Goal: Find specific page/section: Find specific page/section

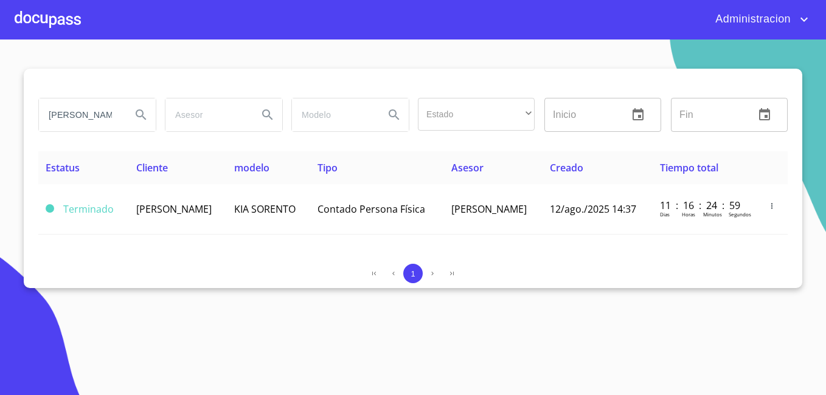
click at [99, 115] on input "[PERSON_NAME]" at bounding box center [80, 115] width 83 height 33
type input "[PERSON_NAME] [PERSON_NAME]"
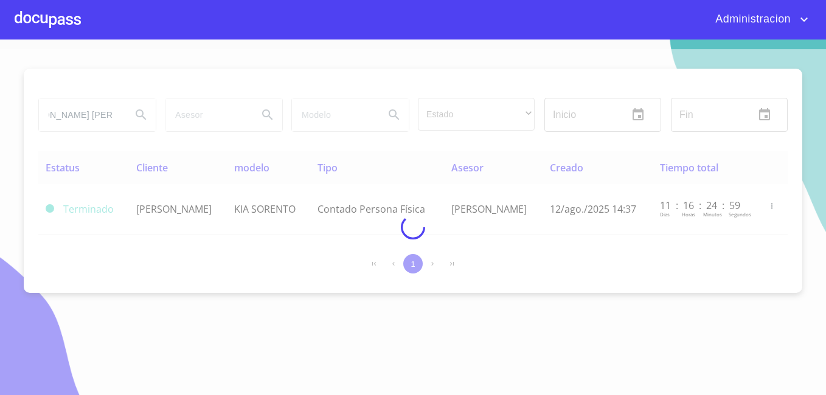
scroll to position [0, 0]
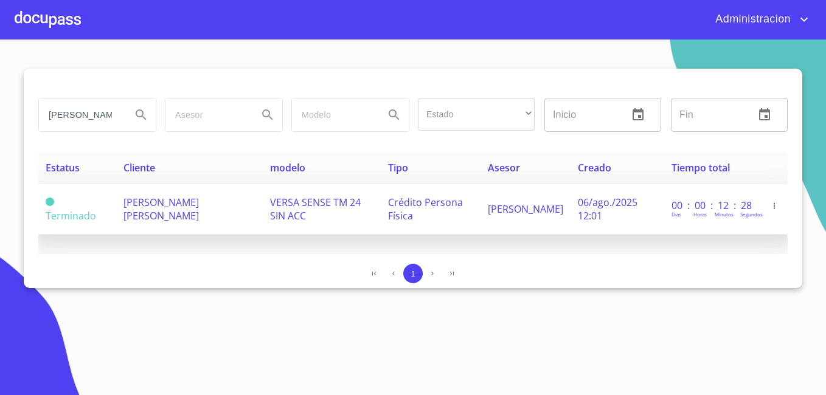
click at [106, 194] on td "Terminado" at bounding box center [77, 209] width 78 height 50
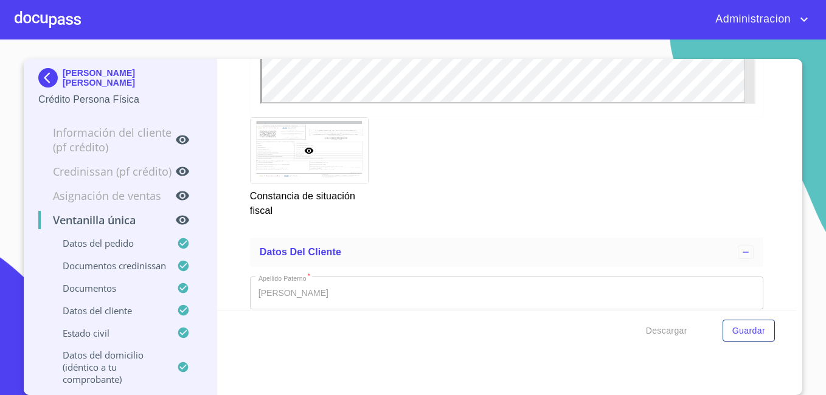
scroll to position [4135, 0]
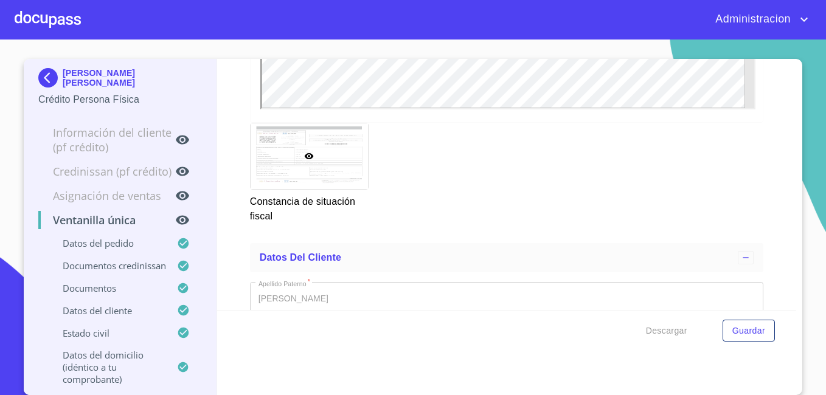
click at [76, 75] on p "[PERSON_NAME] [PERSON_NAME]" at bounding box center [132, 77] width 139 height 19
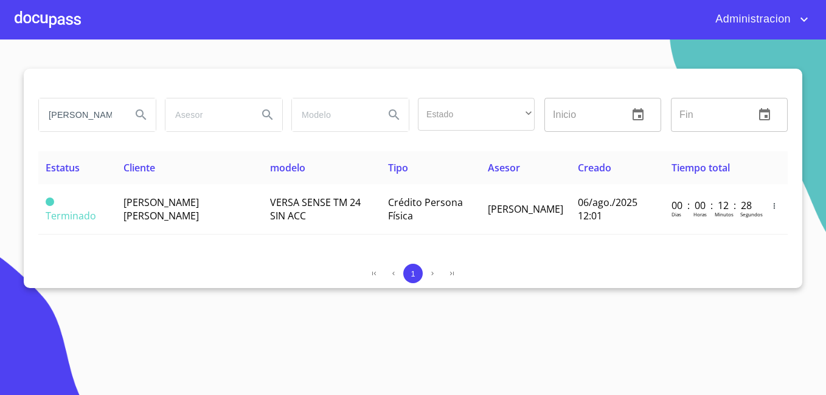
click at [95, 109] on input "[PERSON_NAME] [PERSON_NAME]" at bounding box center [80, 115] width 83 height 33
type input "[DEMOGRAPHIC_DATA][PERSON_NAME]"
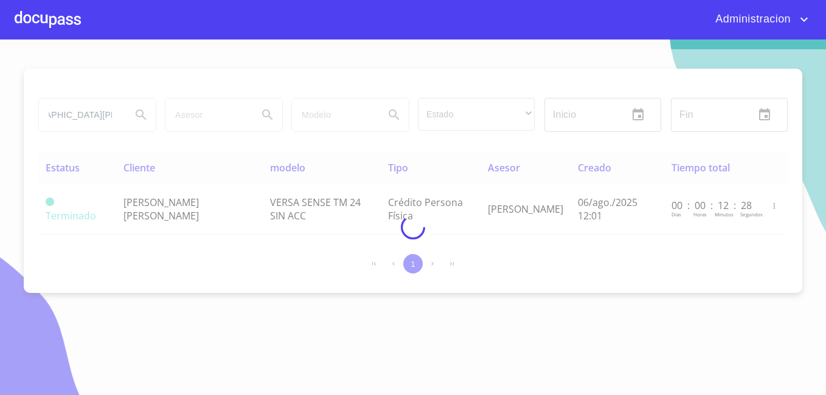
scroll to position [0, 0]
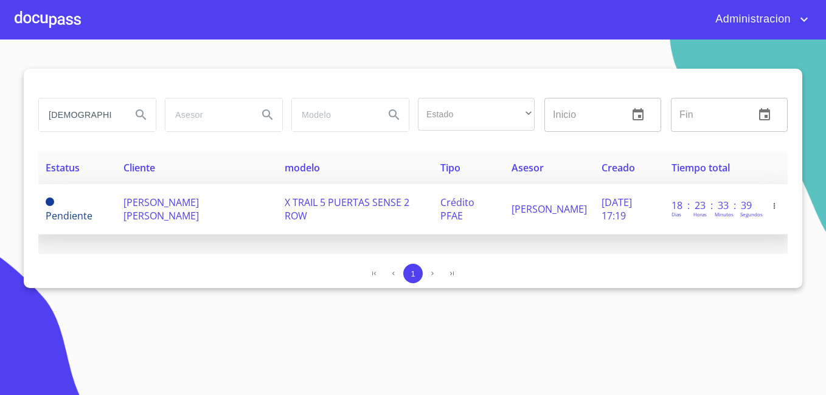
click at [144, 210] on span "[PERSON_NAME] [PERSON_NAME]" at bounding box center [160, 209] width 75 height 27
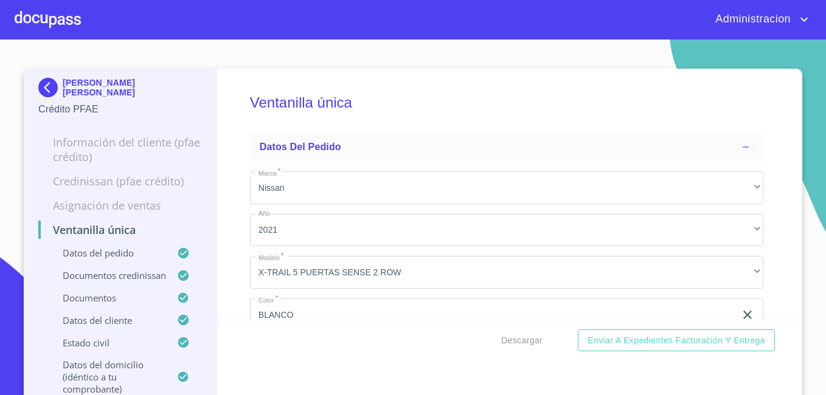
click at [75, 90] on p "[PERSON_NAME] [PERSON_NAME]" at bounding box center [132, 87] width 139 height 19
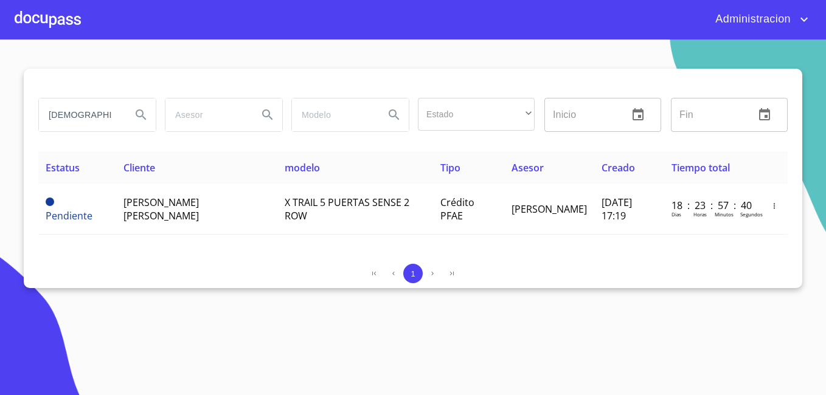
click at [80, 110] on input "[DEMOGRAPHIC_DATA][PERSON_NAME]" at bounding box center [80, 115] width 83 height 33
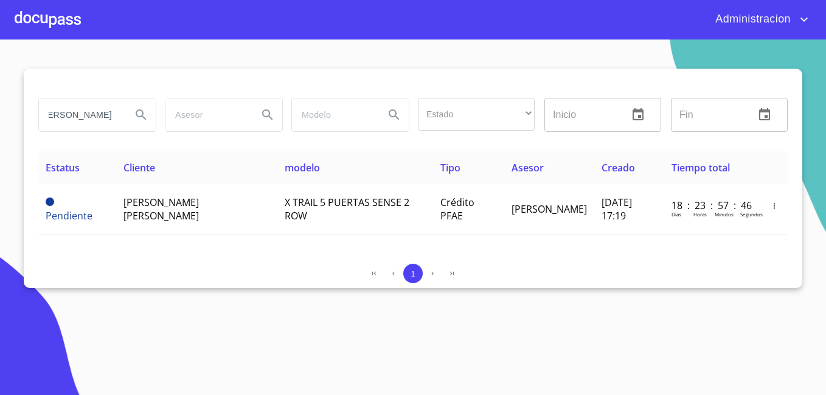
type input "[PERSON_NAME]"
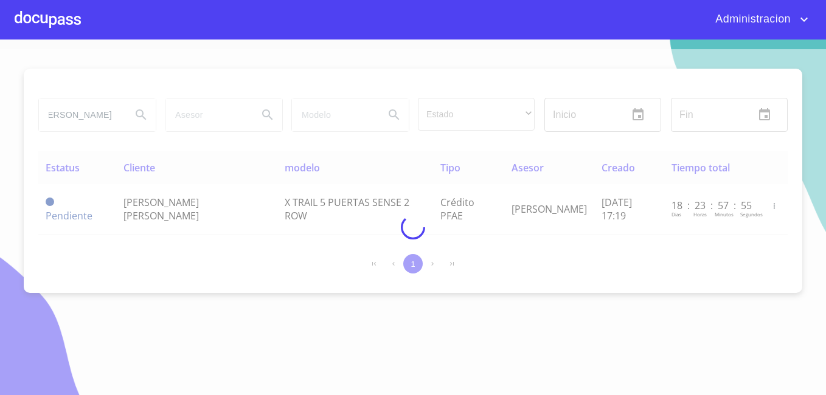
scroll to position [0, 0]
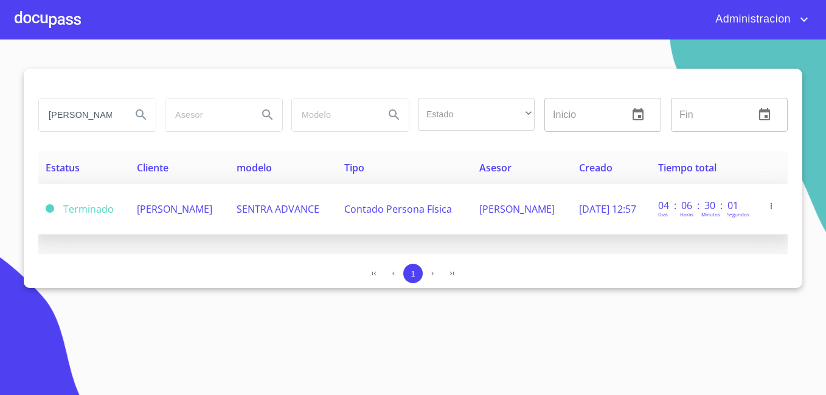
click at [206, 220] on td "[PERSON_NAME]" at bounding box center [180, 209] width 100 height 50
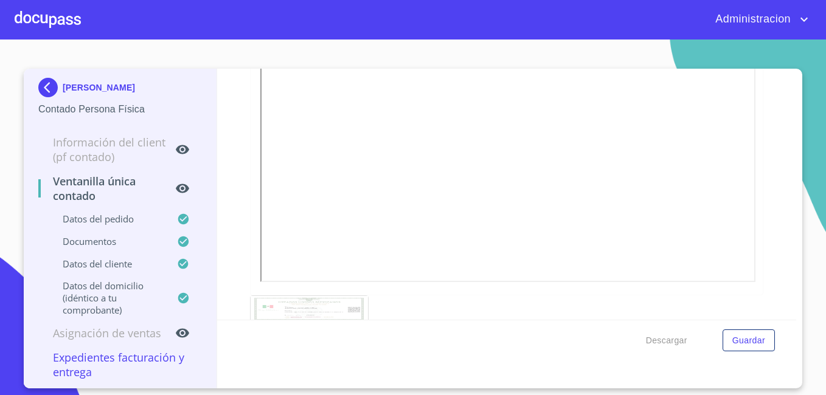
scroll to position [1632, 0]
